Goal: Task Accomplishment & Management: Manage account settings

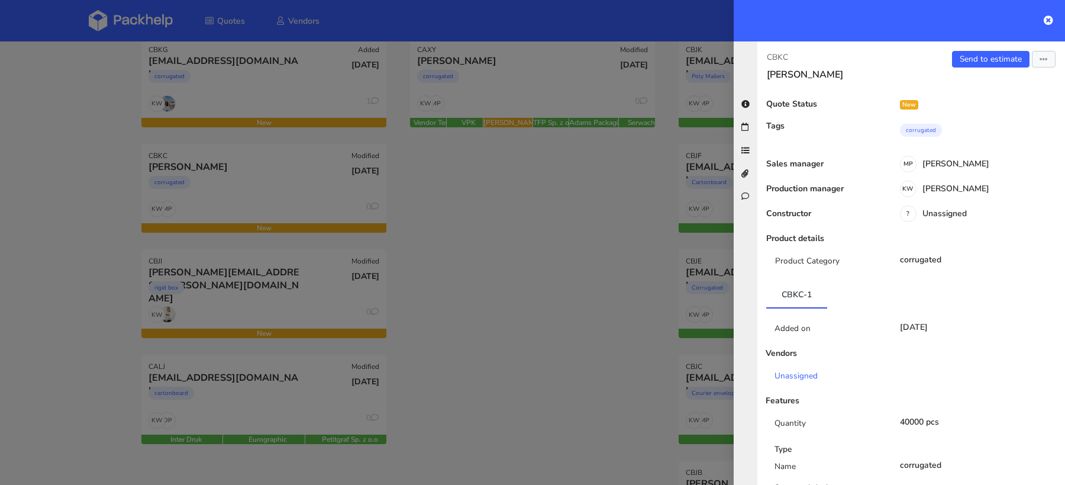
scroll to position [408, 0]
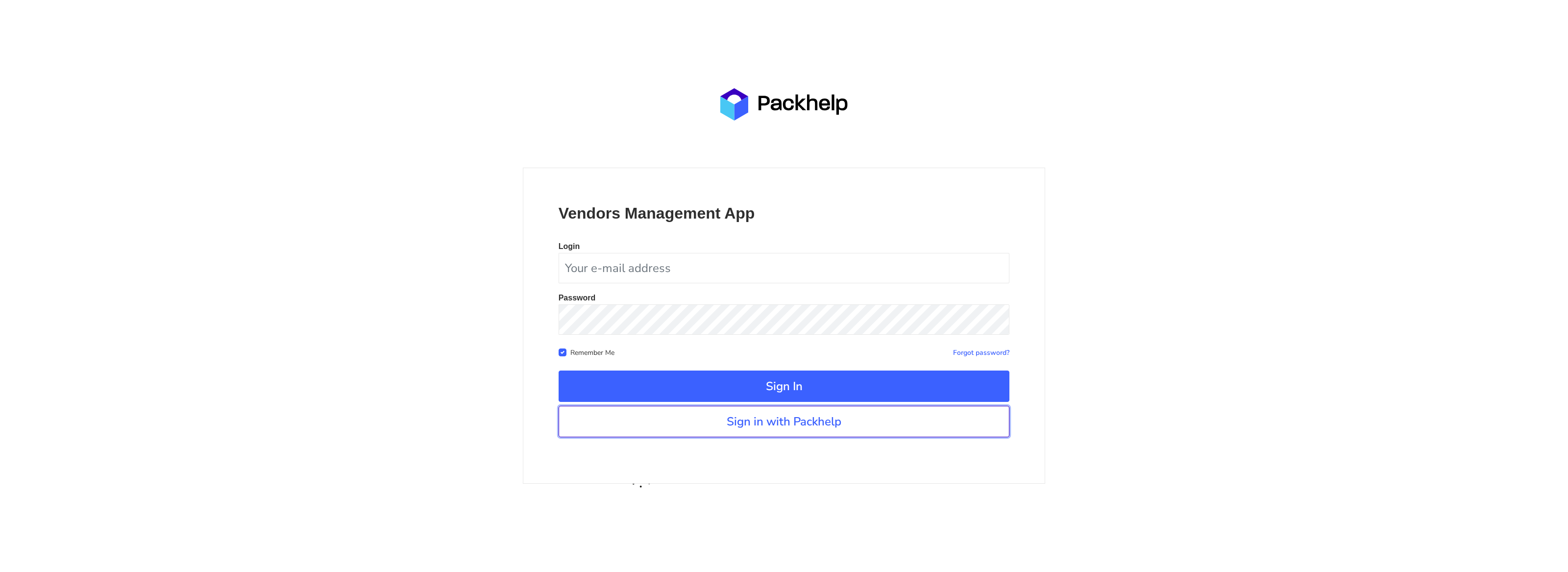
click at [721, 428] on link "Sign in with Packhelp" at bounding box center [784, 422] width 451 height 32
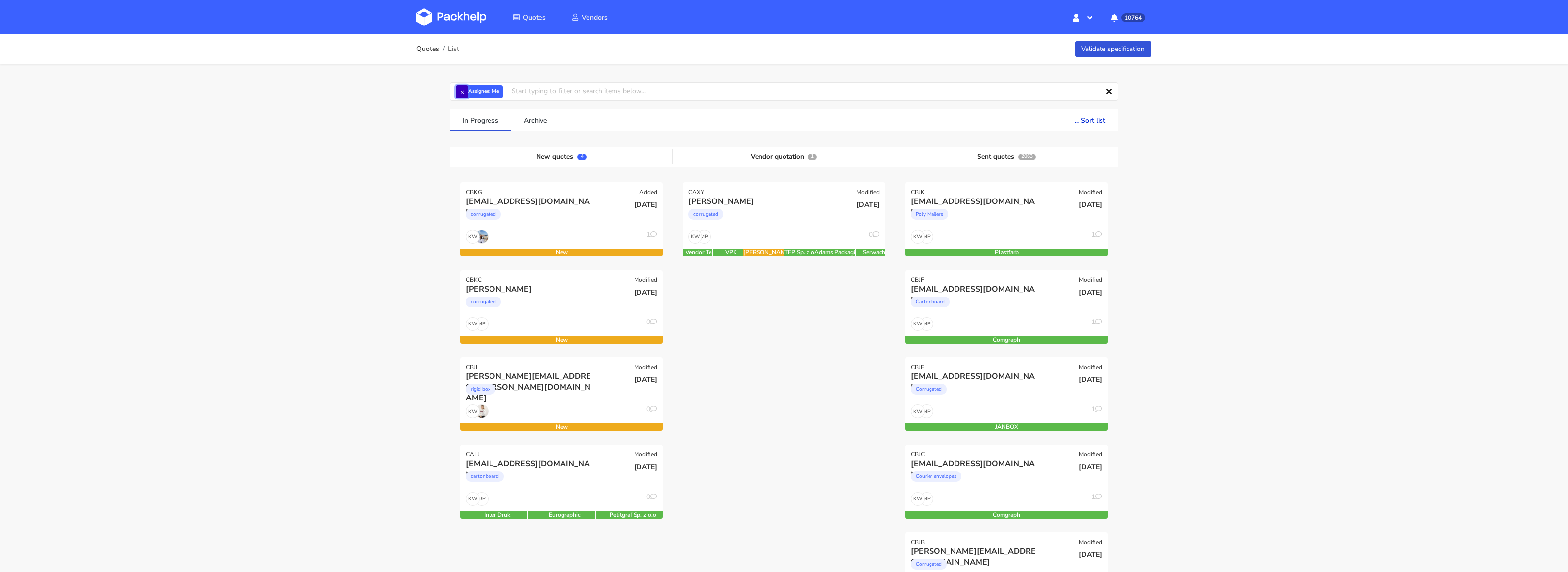
click at [467, 88] on button "×" at bounding box center [461, 91] width 12 height 12
click at [466, 93] on input "text" at bounding box center [784, 91] width 668 height 18
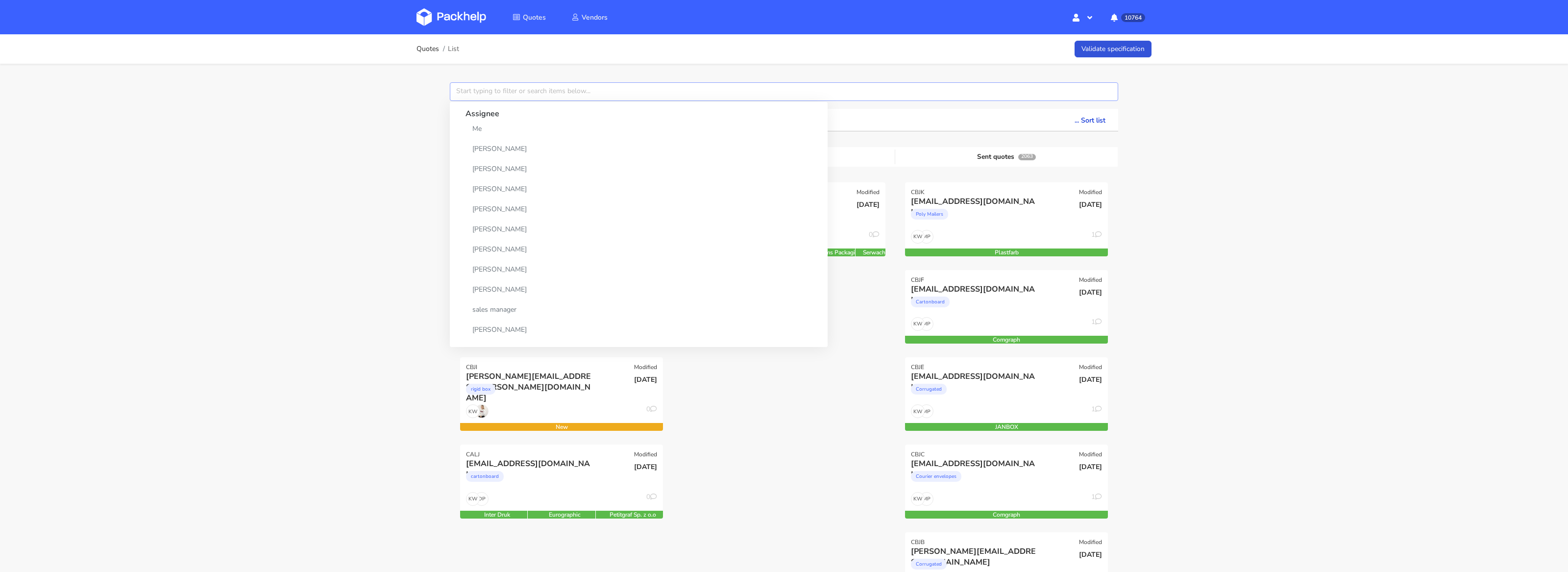
paste input "CBJB"
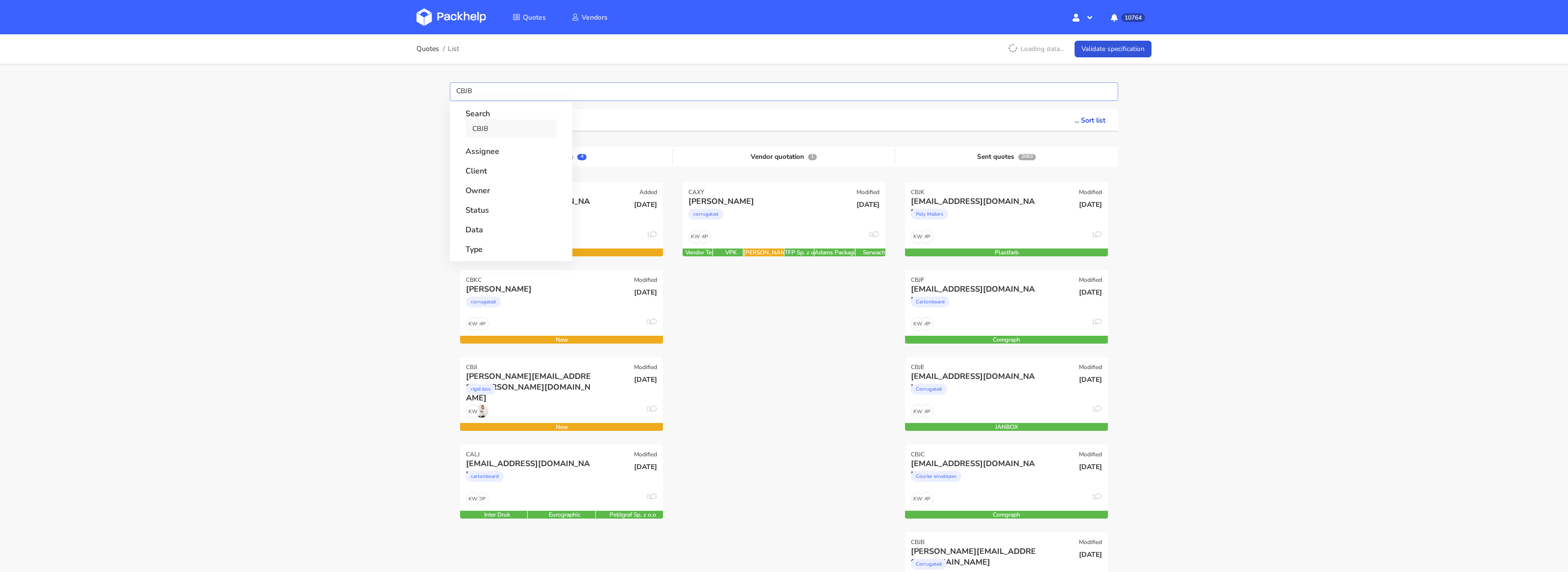
type input "CBJB"
click at [482, 124] on link "CBJB" at bounding box center [511, 128] width 91 height 18
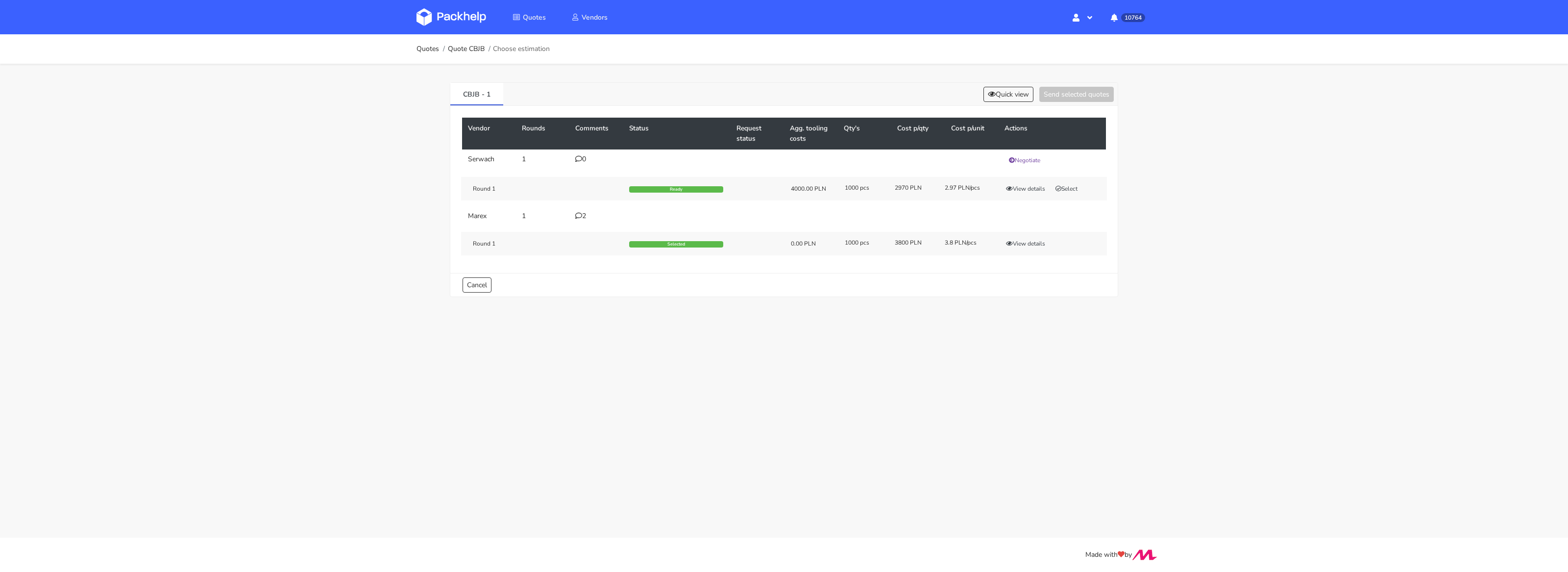
click at [585, 216] on div "2" at bounding box center [596, 216] width 42 height 7
click at [0, 0] on div at bounding box center [0, 0] width 0 height 0
click at [585, 216] on div "2" at bounding box center [596, 216] width 42 height 7
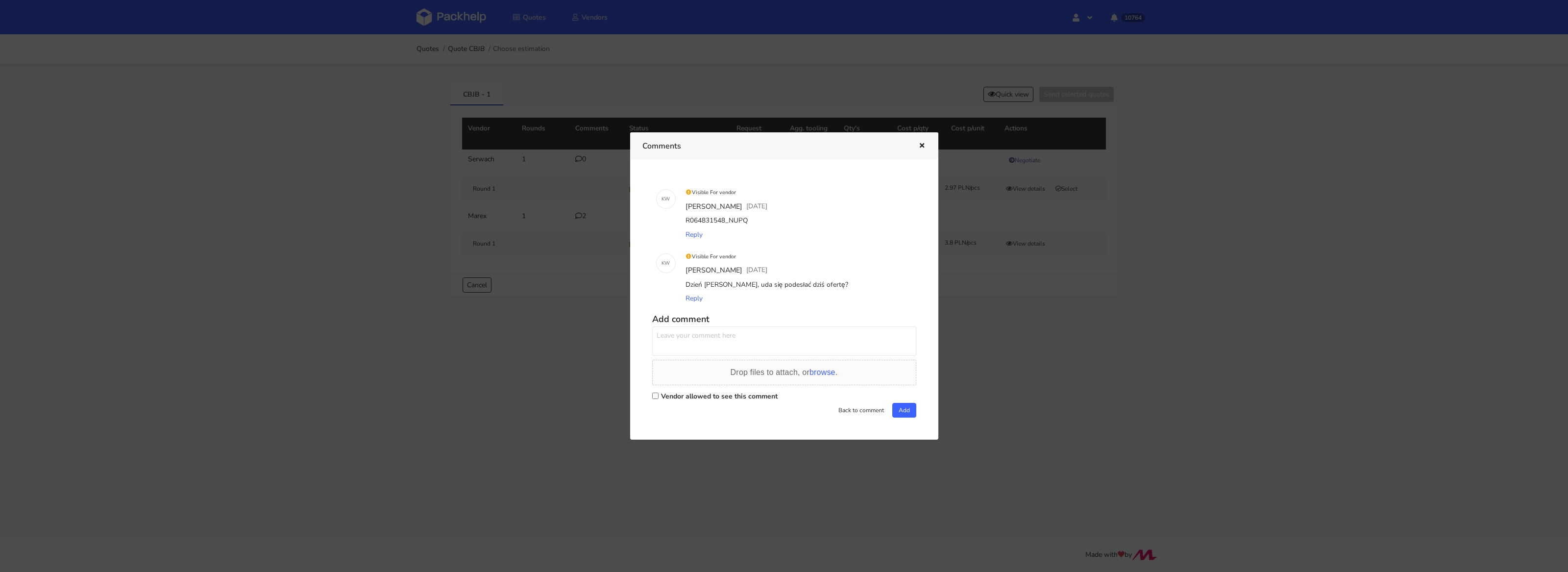
drag, startPoint x: 727, startPoint y: 221, endPoint x: 749, endPoint y: 221, distance: 22.0
click at [749, 221] on div "R064831548_NUPQ" at bounding box center [798, 221] width 229 height 14
copy div "NUPQ"
click at [1039, 303] on div at bounding box center [784, 286] width 1568 height 572
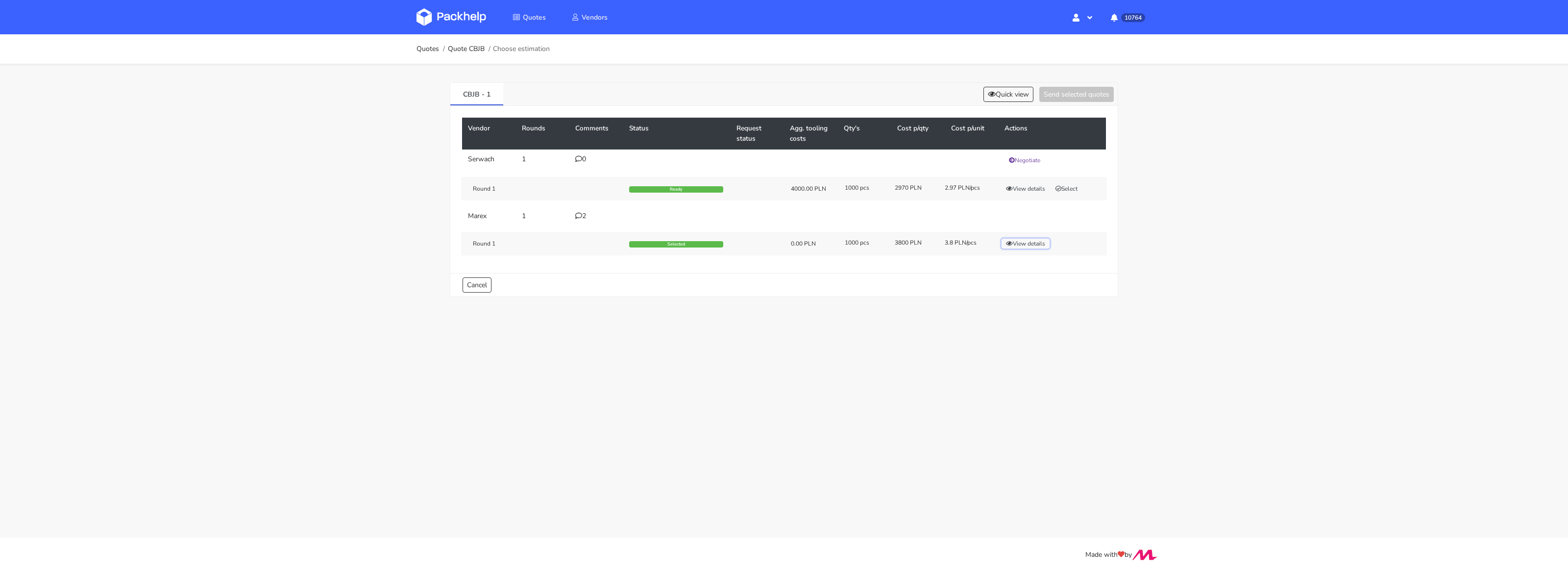
click at [1020, 242] on button "View details" at bounding box center [1025, 244] width 48 height 10
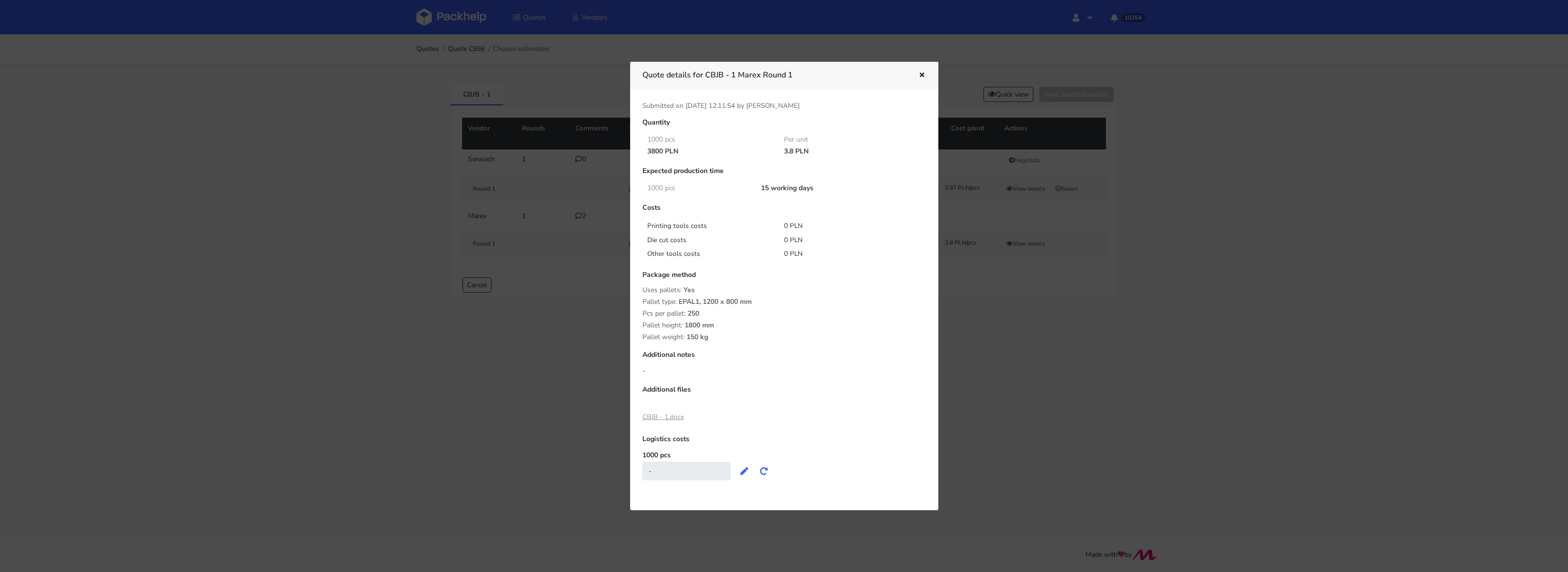
drag, startPoint x: 996, startPoint y: 89, endPoint x: 1007, endPoint y: 90, distance: 11.0
click at [999, 90] on div at bounding box center [784, 286] width 1568 height 572
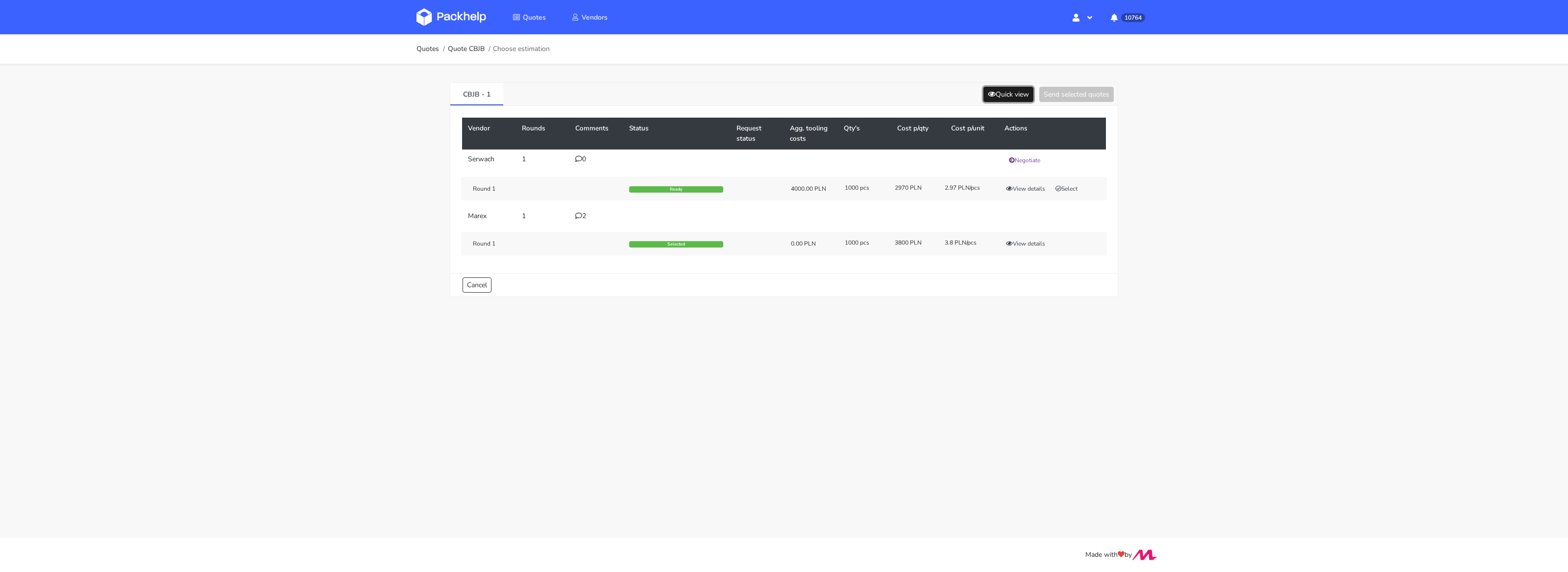
click at [1007, 90] on button "Quick view" at bounding box center [1008, 95] width 50 height 15
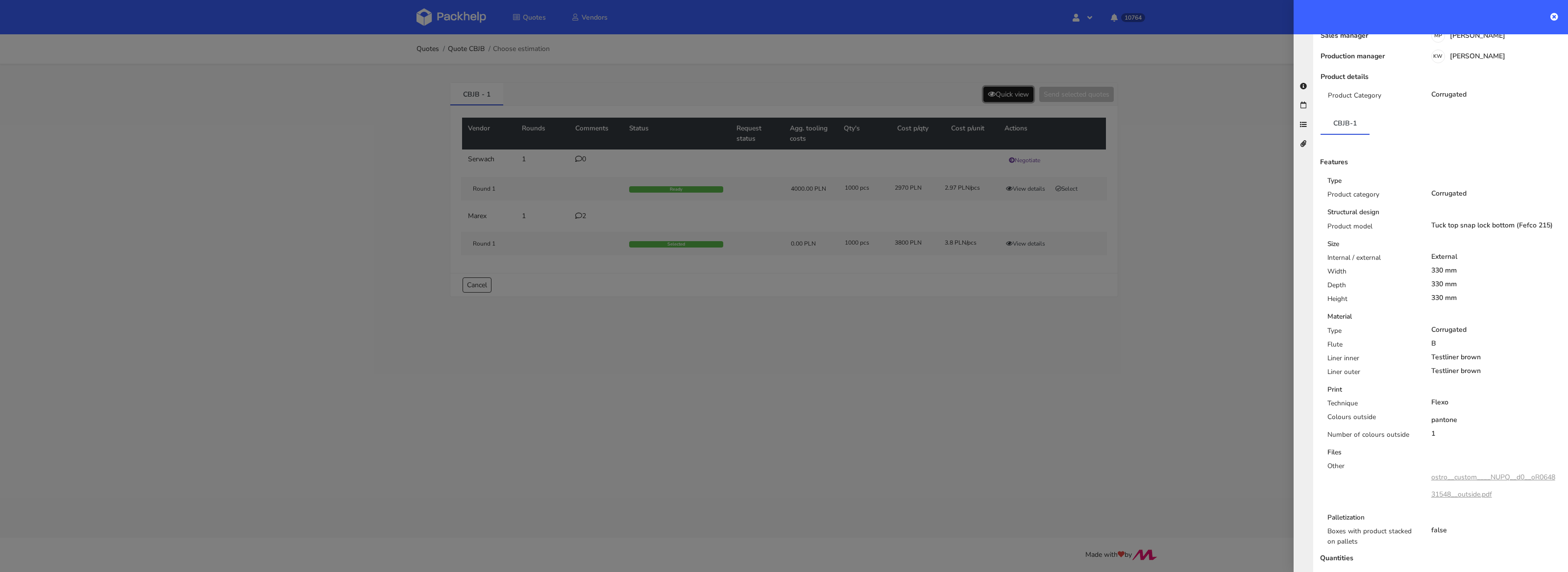
scroll to position [136, 0]
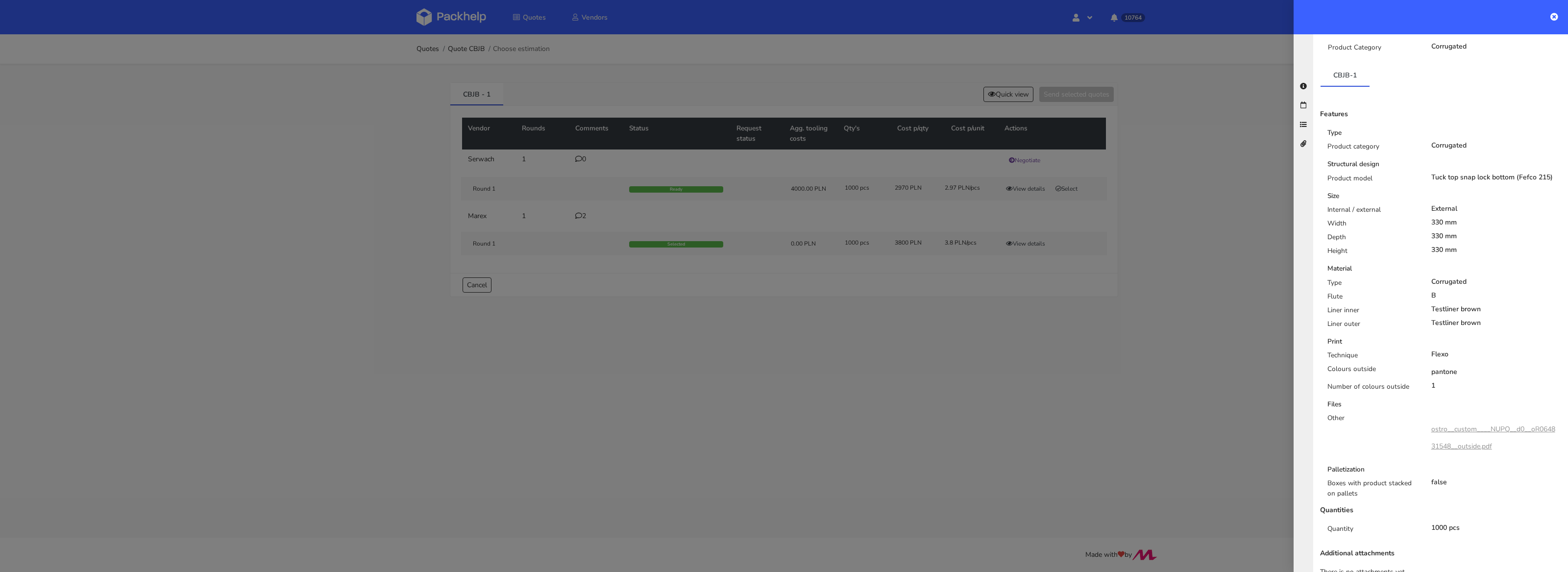
click at [1091, 434] on div at bounding box center [784, 286] width 1568 height 572
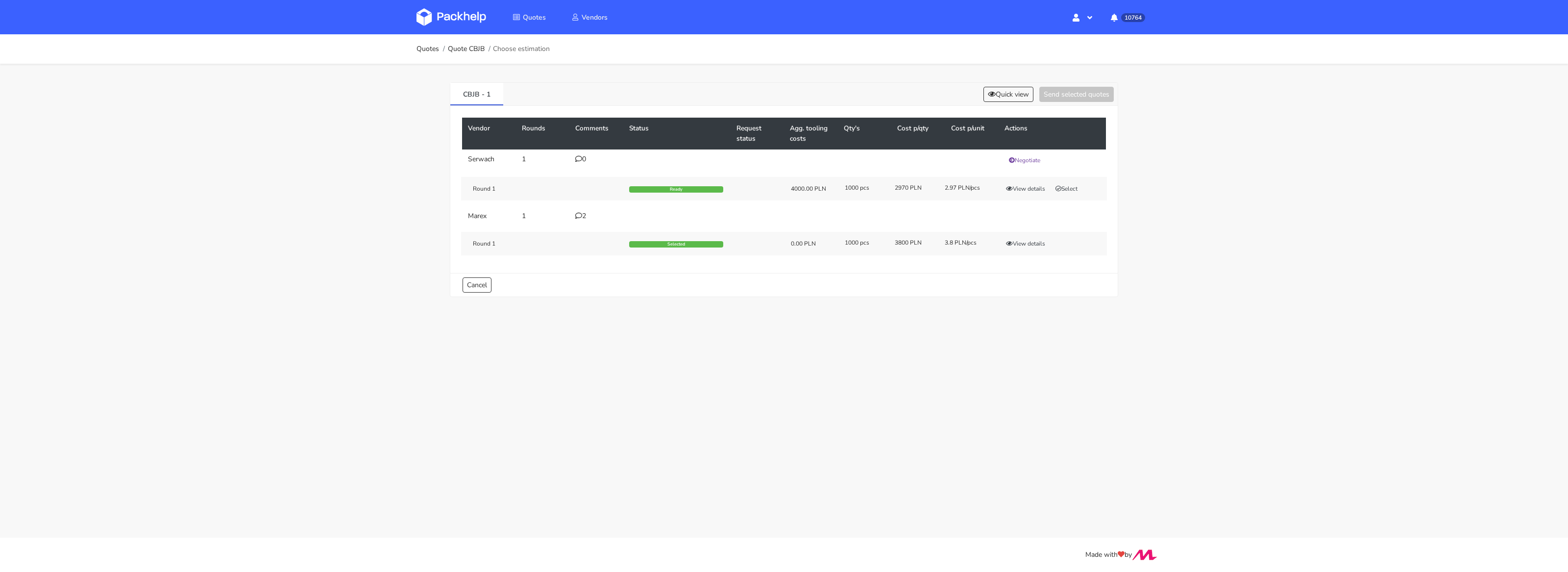
click at [443, 14] on img at bounding box center [451, 17] width 70 height 17
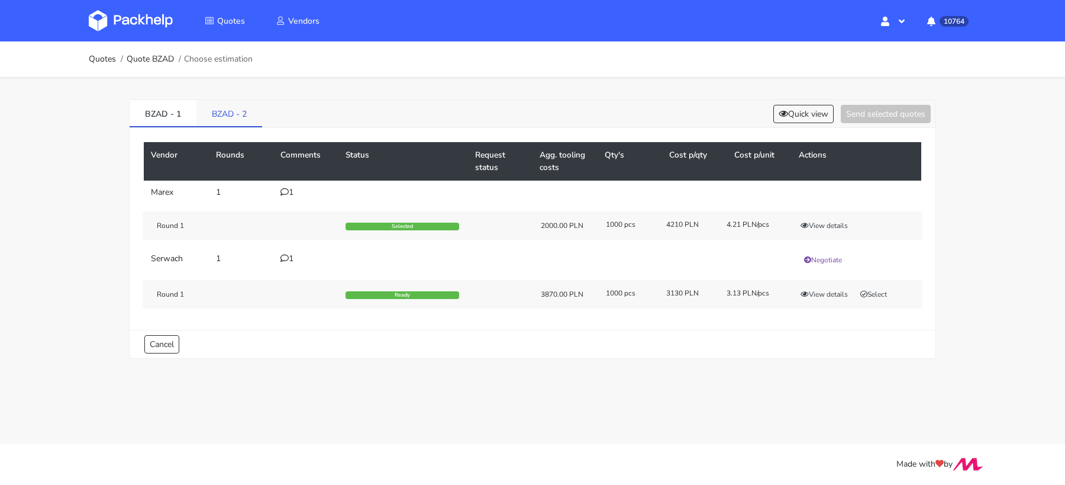
click at [226, 122] on link "BZAD - 2" at bounding box center [229, 113] width 66 height 26
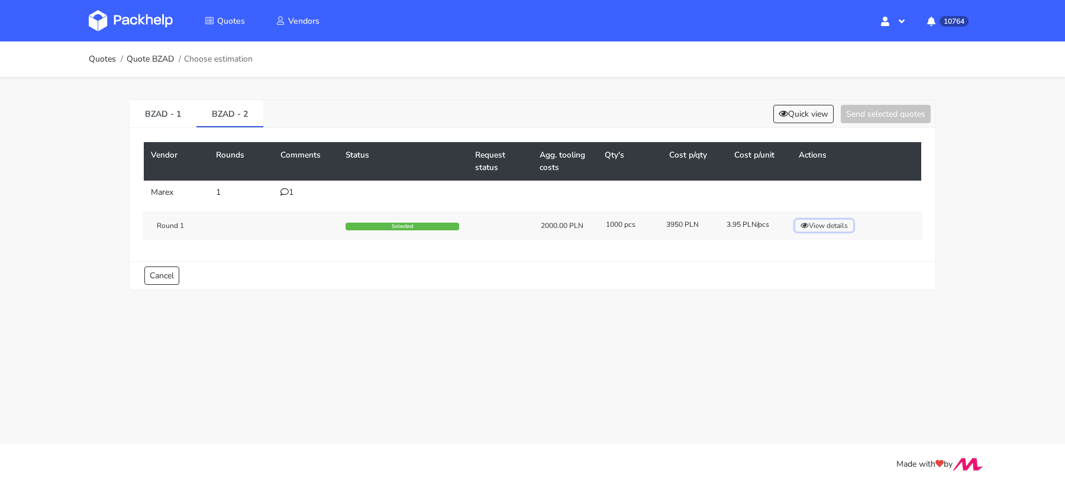
click at [832, 225] on button "View details" at bounding box center [824, 225] width 58 height 12
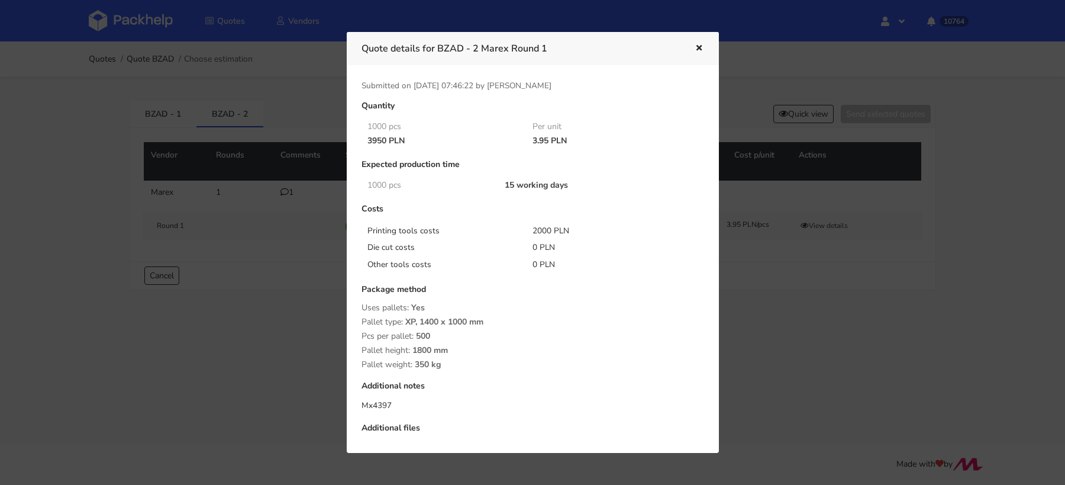
click at [789, 332] on div at bounding box center [532, 242] width 1065 height 485
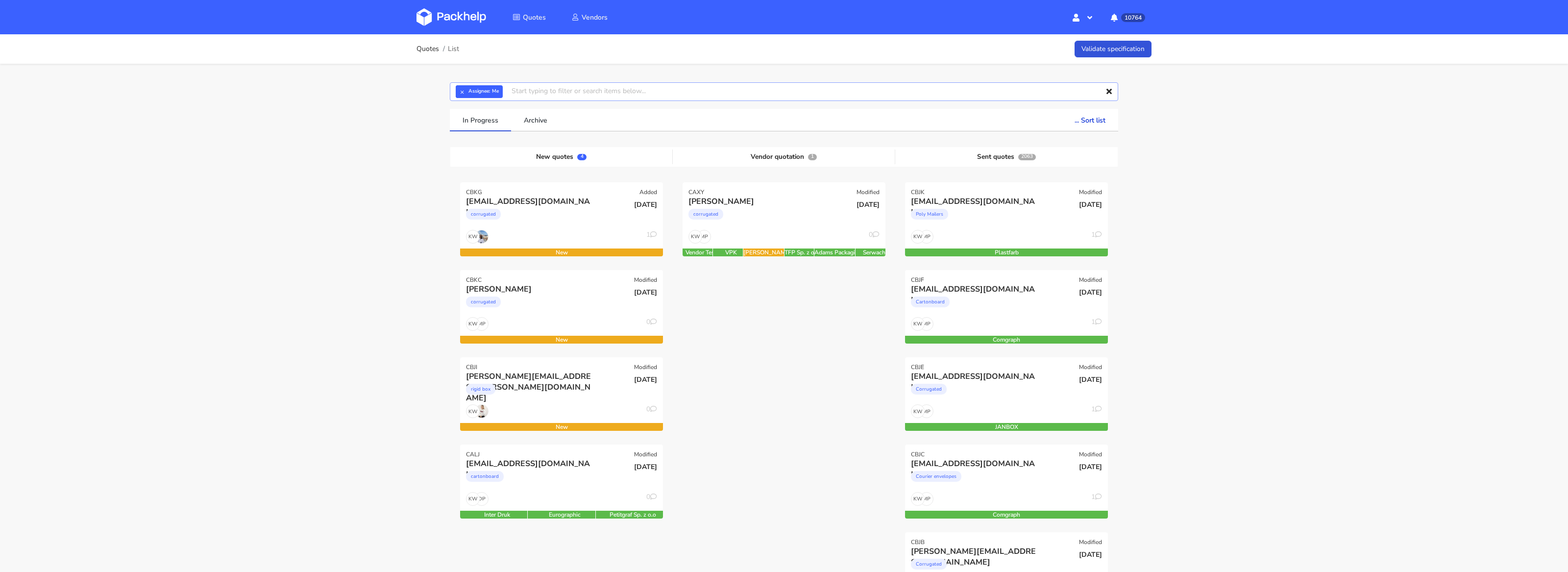
click at [461, 99] on input "text" at bounding box center [784, 91] width 668 height 18
click at [462, 95] on button "×" at bounding box center [461, 91] width 12 height 12
click at [391, 182] on div "Quotes List Validate specification Assignee Me [PERSON_NAME] [PERSON_NAME] [PER…" at bounding box center [784, 579] width 1568 height 1090
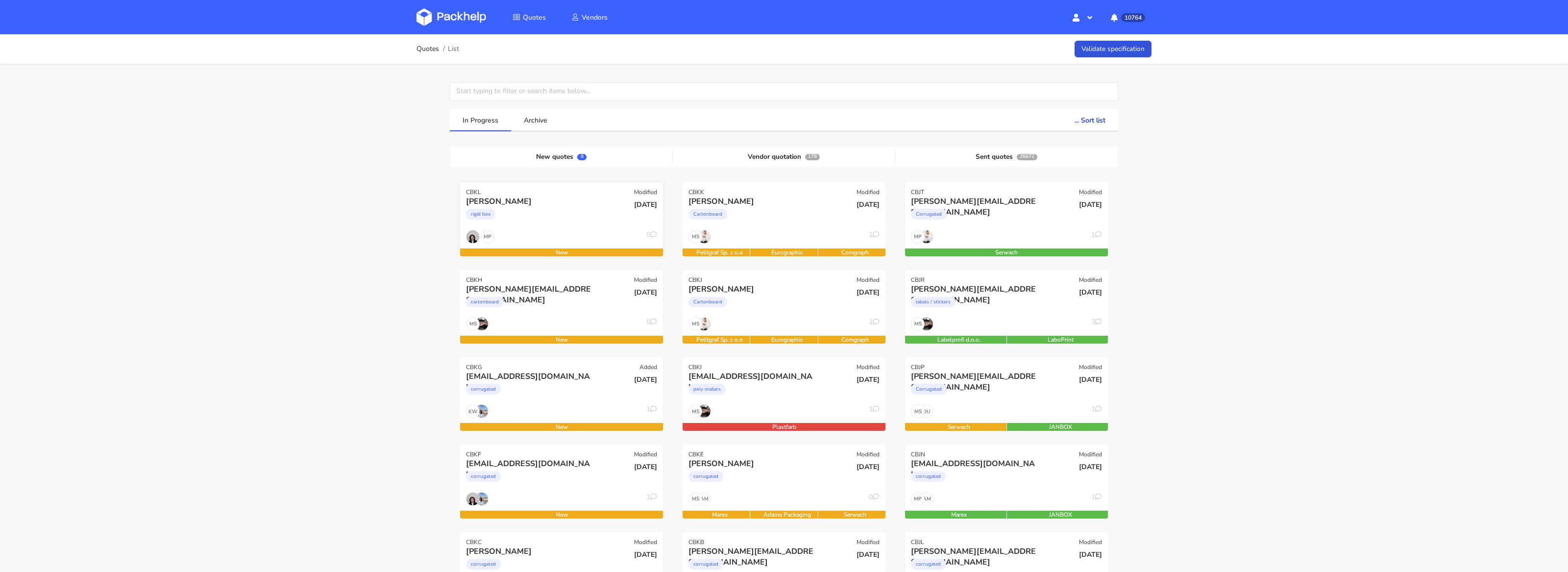
click at [559, 221] on div "rigid box" at bounding box center [531, 217] width 130 height 20
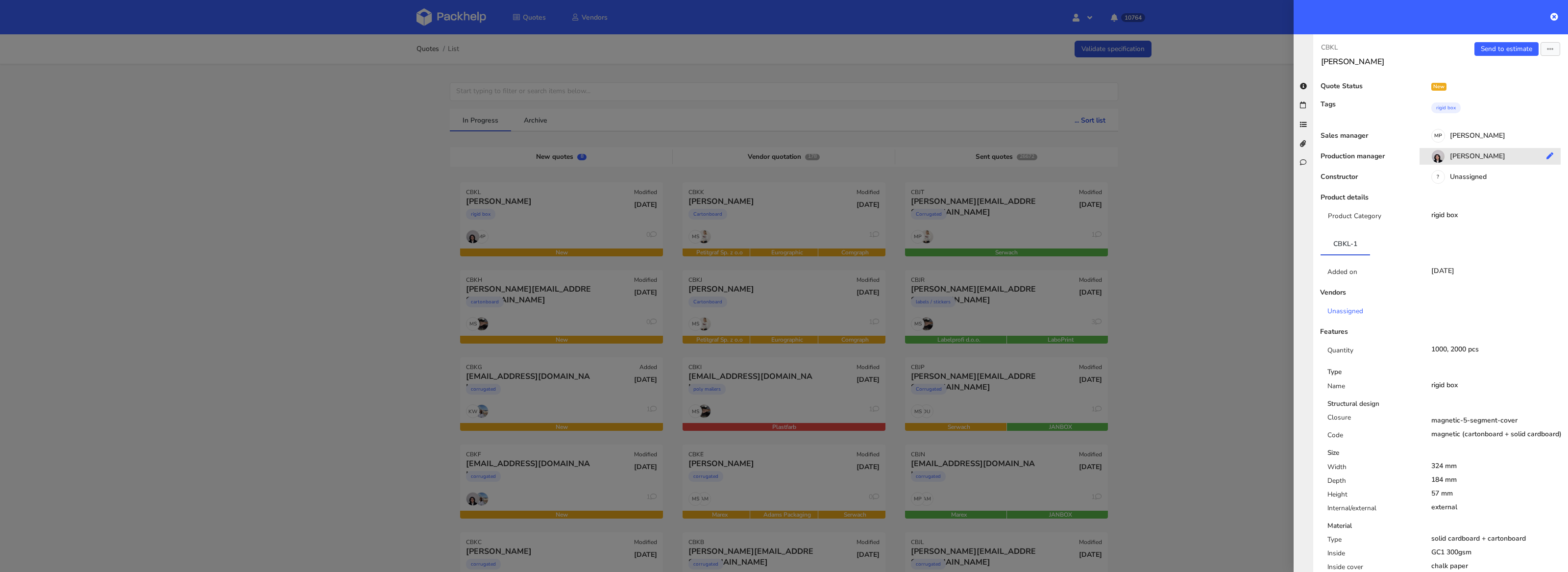
click at [1478, 153] on div "[PERSON_NAME]" at bounding box center [1493, 158] width 148 height 11
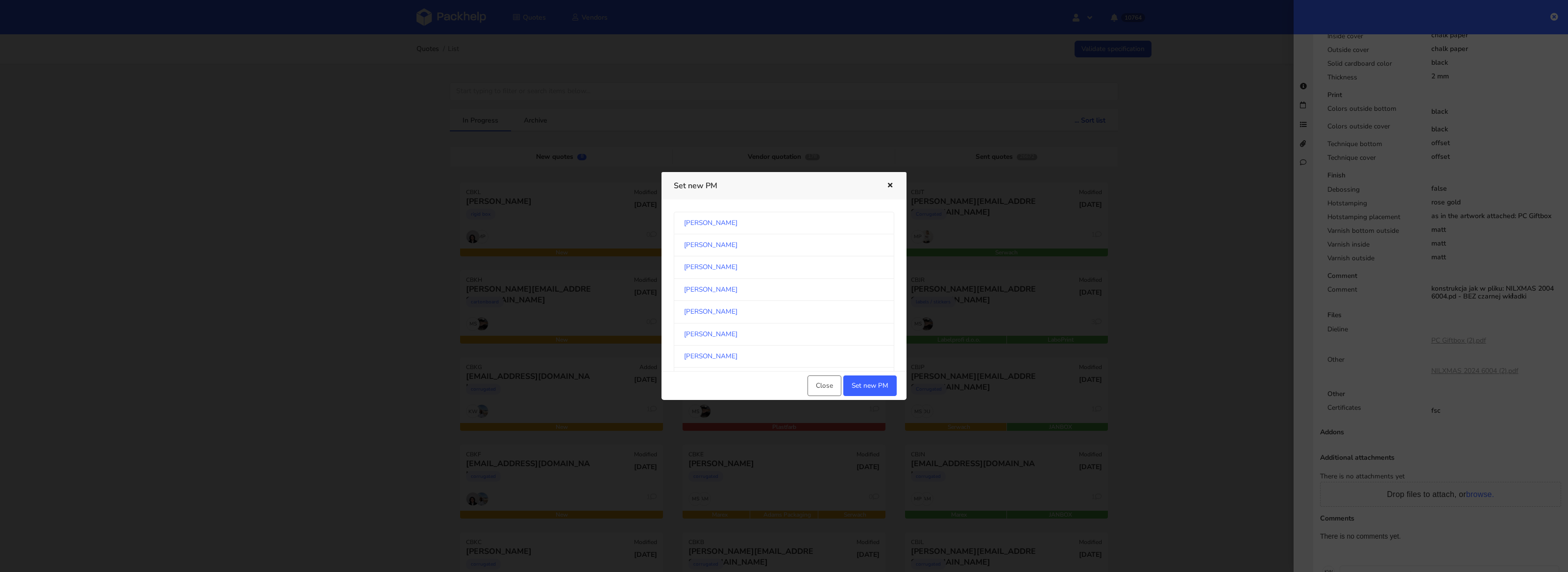
scroll to position [116, 0]
click at [755, 288] on link "[PERSON_NAME]" at bounding box center [784, 285] width 220 height 22
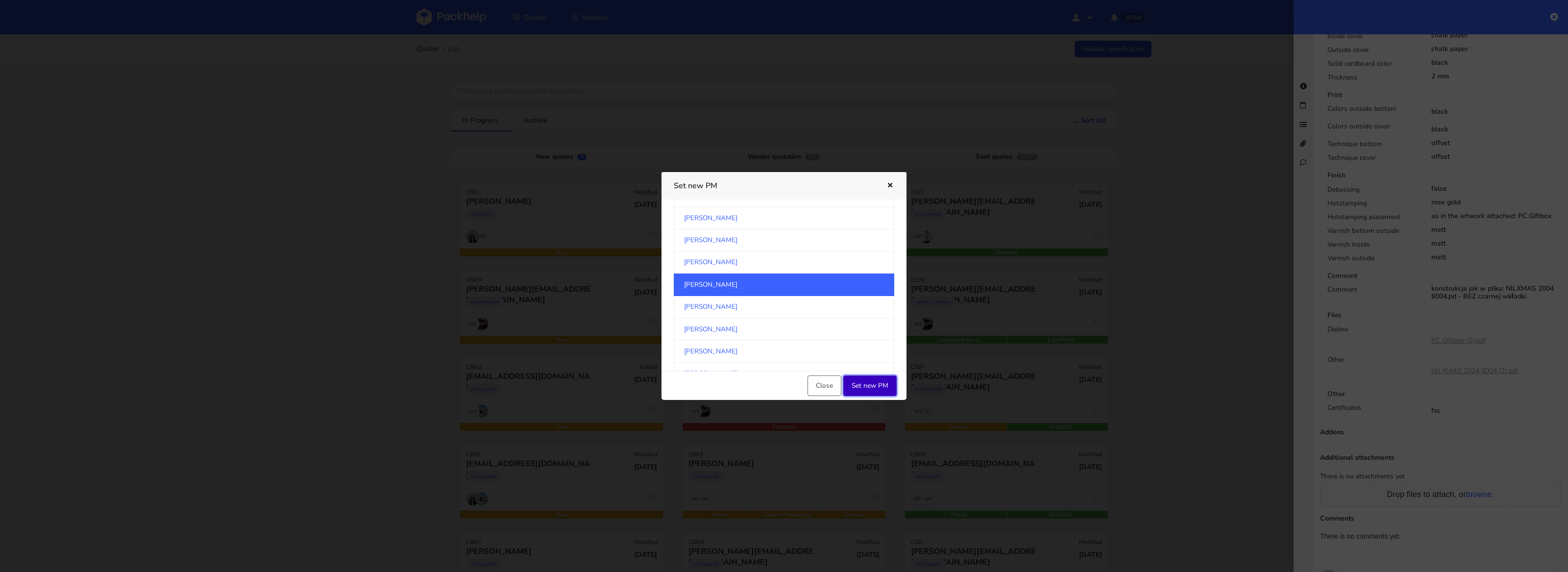
click at [868, 391] on button "Set new PM" at bounding box center [870, 385] width 53 height 21
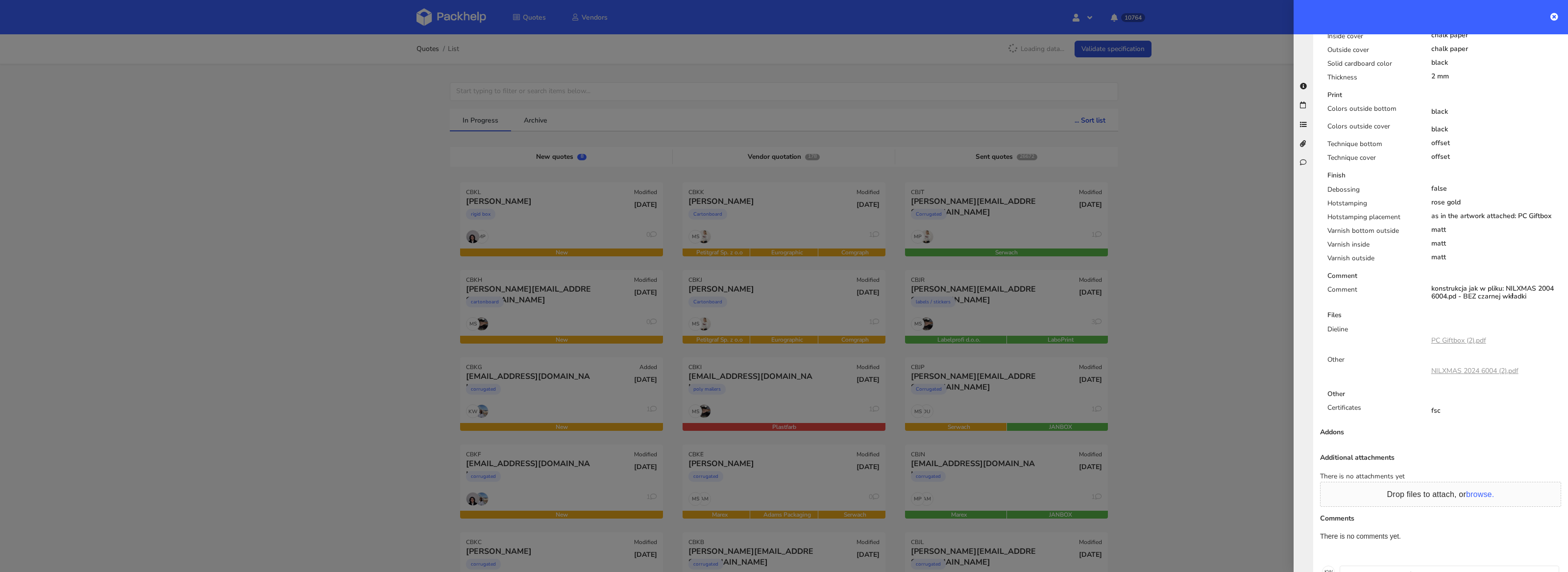
click at [433, 346] on div at bounding box center [784, 286] width 1568 height 572
click at [426, 337] on div at bounding box center [784, 286] width 1568 height 572
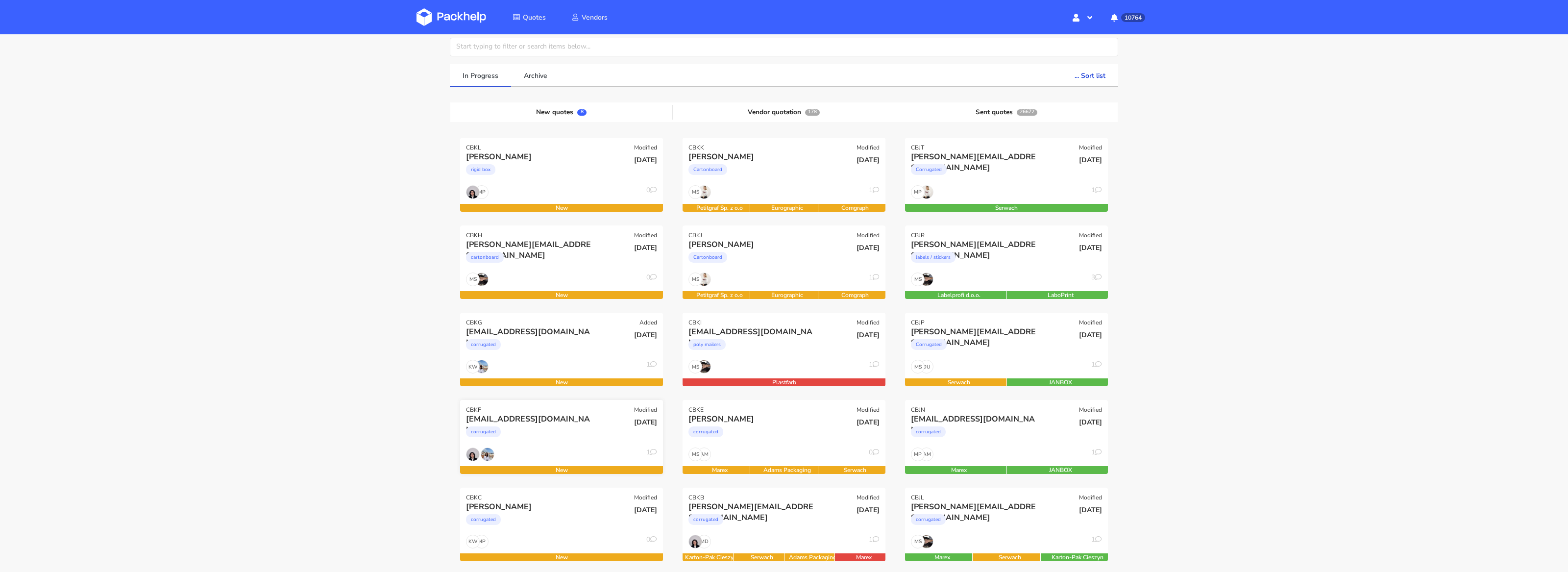
scroll to position [46, 0]
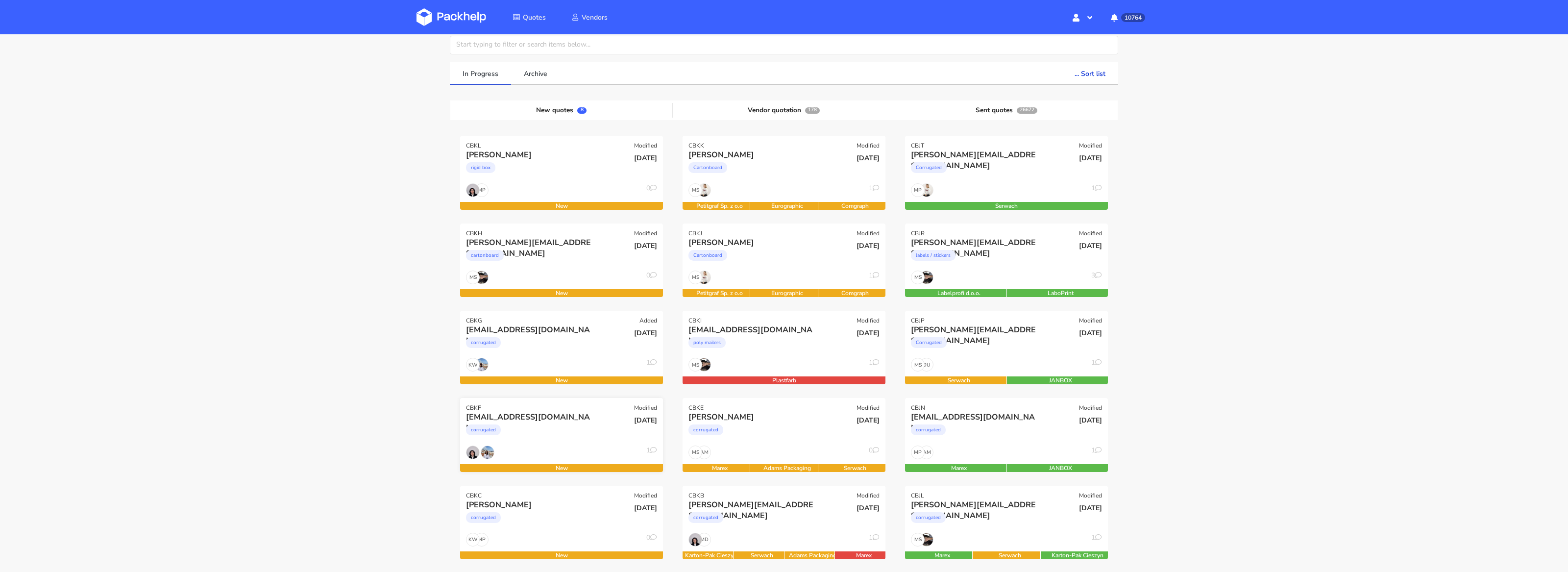
click at [539, 438] on div "corrugated" at bounding box center [531, 433] width 130 height 20
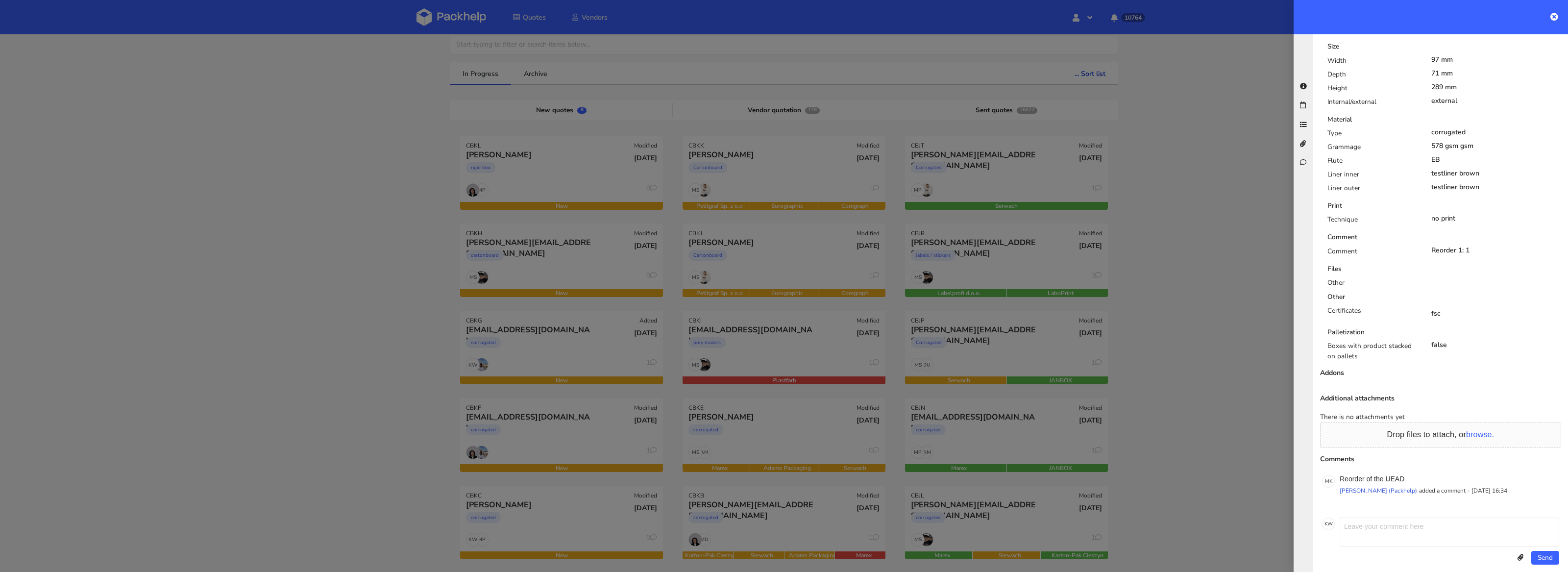
scroll to position [0, 0]
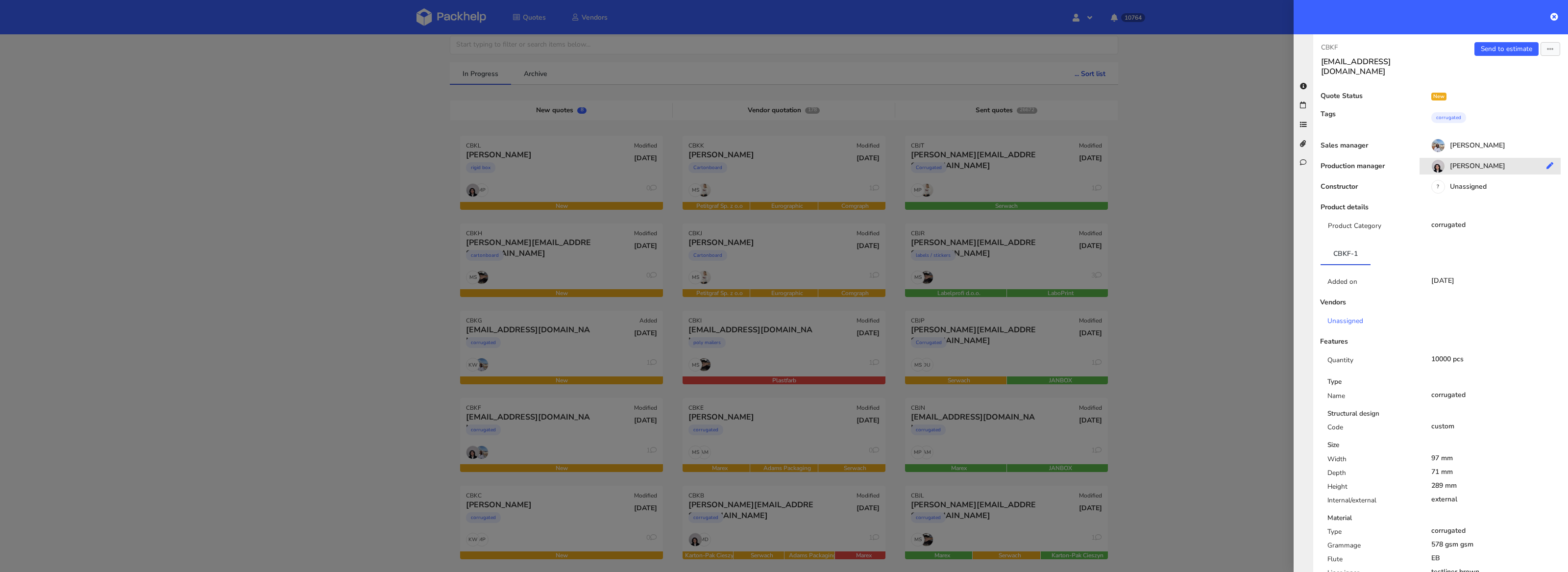
click at [1484, 162] on div "[PERSON_NAME]" at bounding box center [1493, 167] width 148 height 11
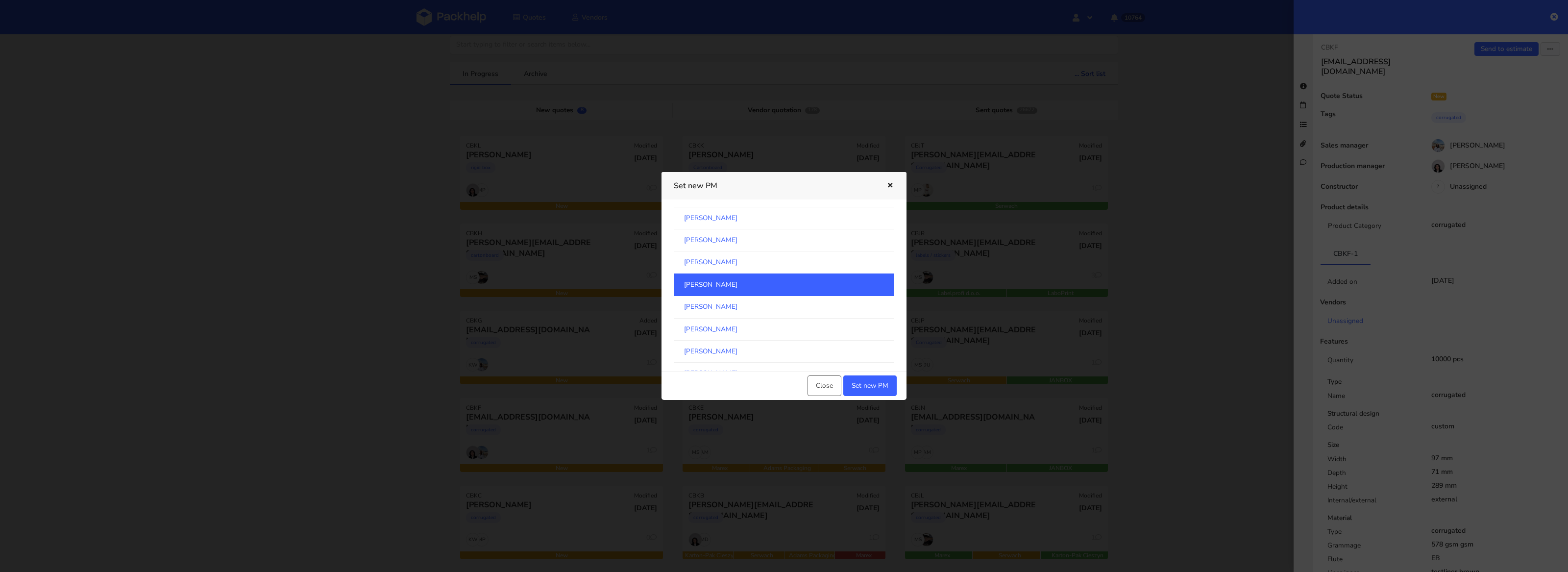
click at [822, 293] on link "[PERSON_NAME]" at bounding box center [784, 284] width 220 height 22
click at [871, 378] on button "Set new PM" at bounding box center [870, 385] width 53 height 21
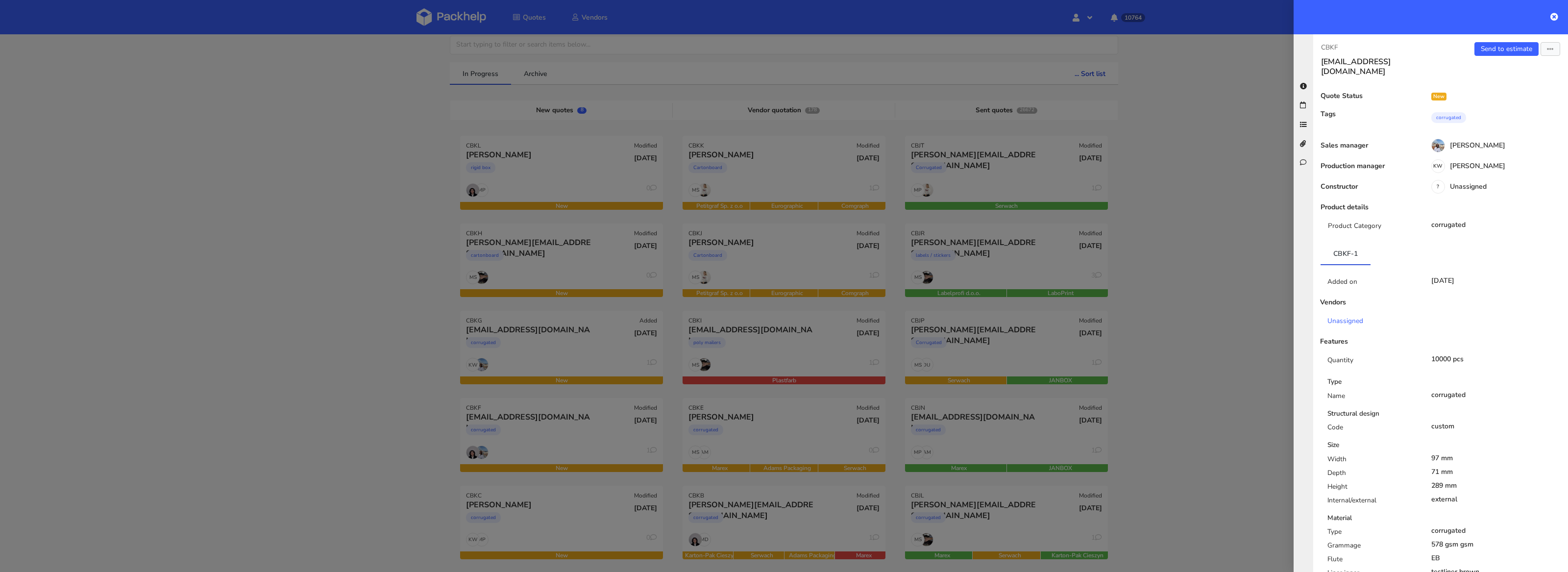
click at [422, 426] on div at bounding box center [784, 286] width 1568 height 572
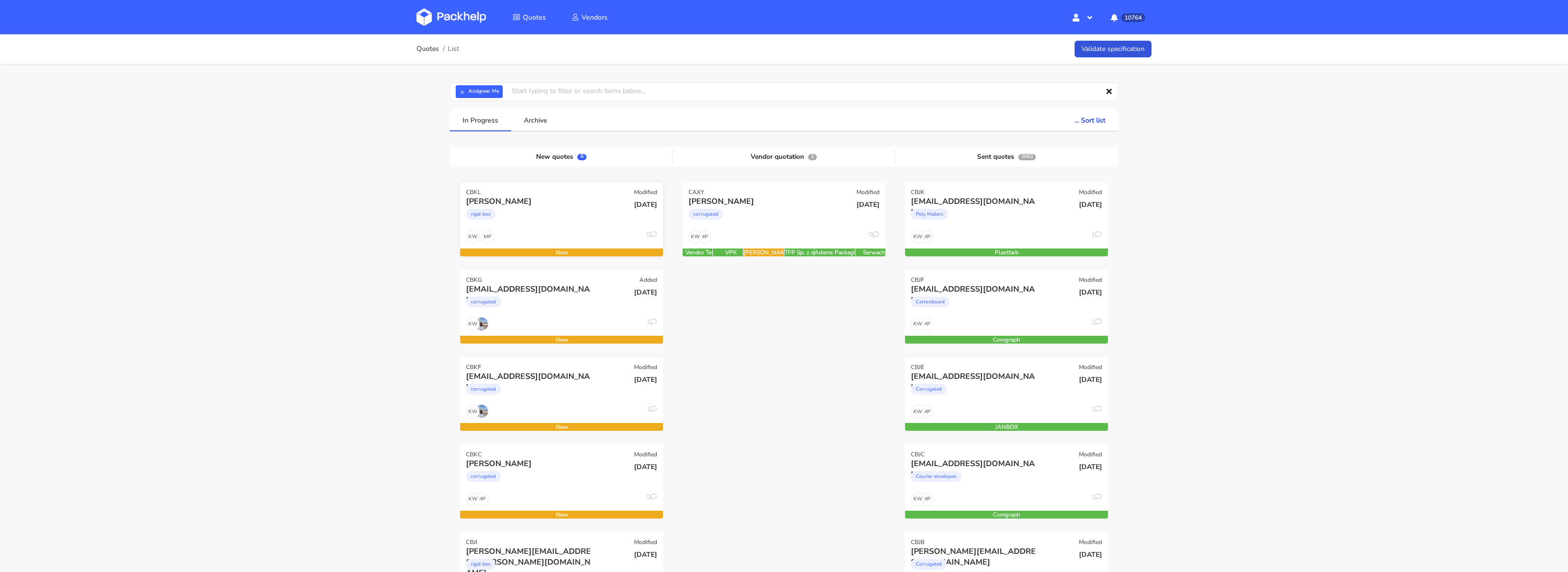
click at [541, 221] on div "rigid box" at bounding box center [531, 217] width 130 height 20
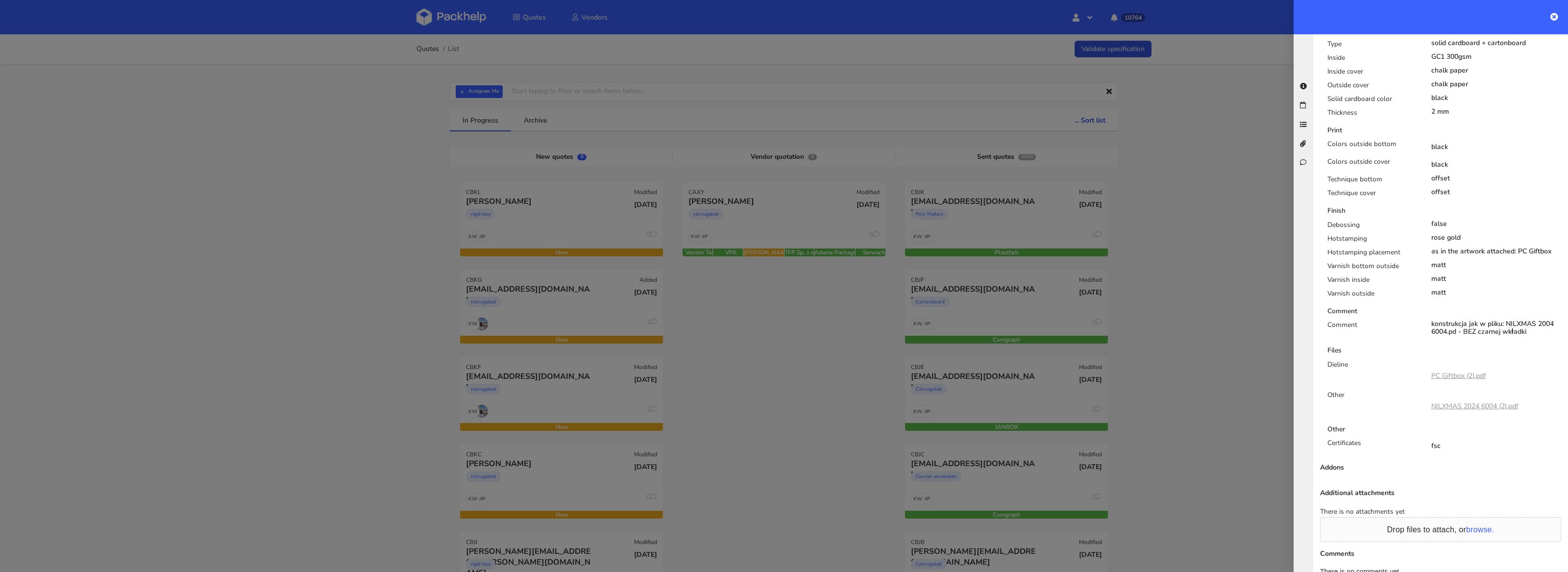
scroll to position [497, 0]
click at [1391, 405] on div "Other" at bounding box center [1372, 405] width 104 height 31
